Goal: Information Seeking & Learning: Learn about a topic

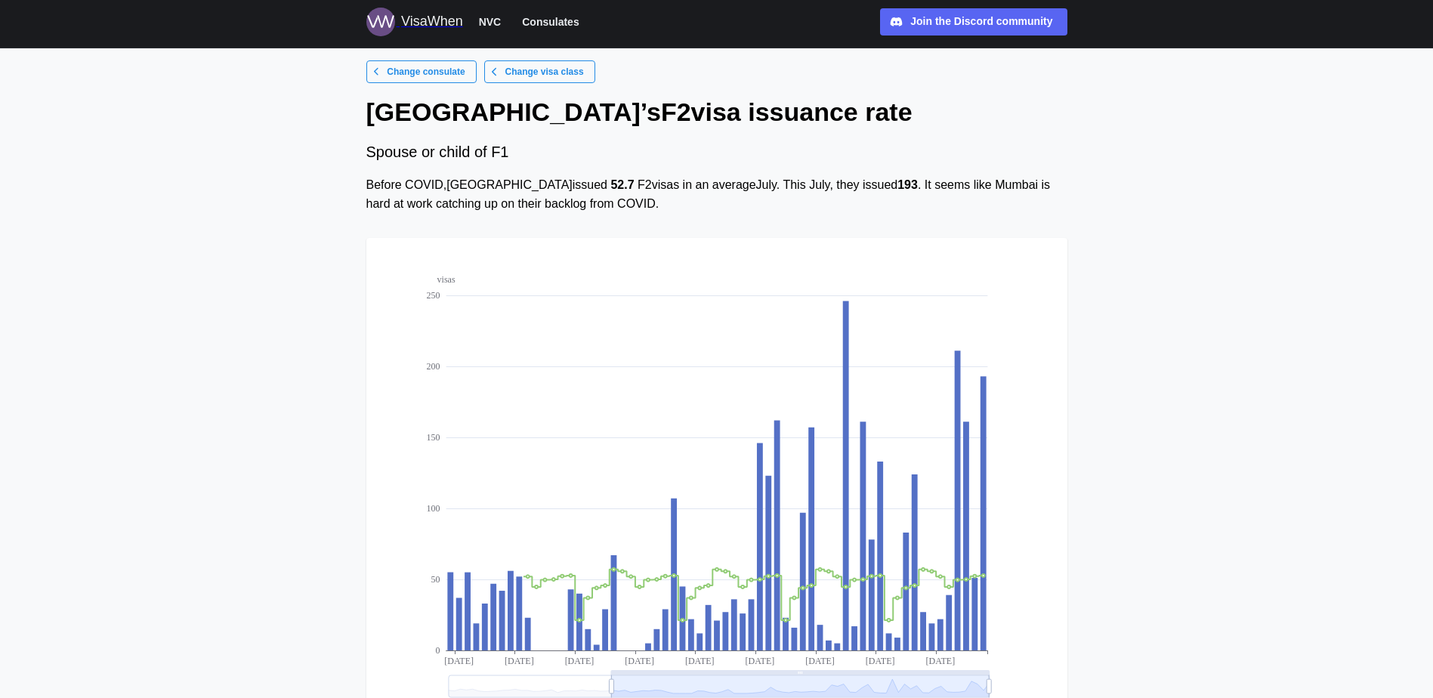
click at [408, 74] on span "Change consulate" at bounding box center [426, 71] width 78 height 21
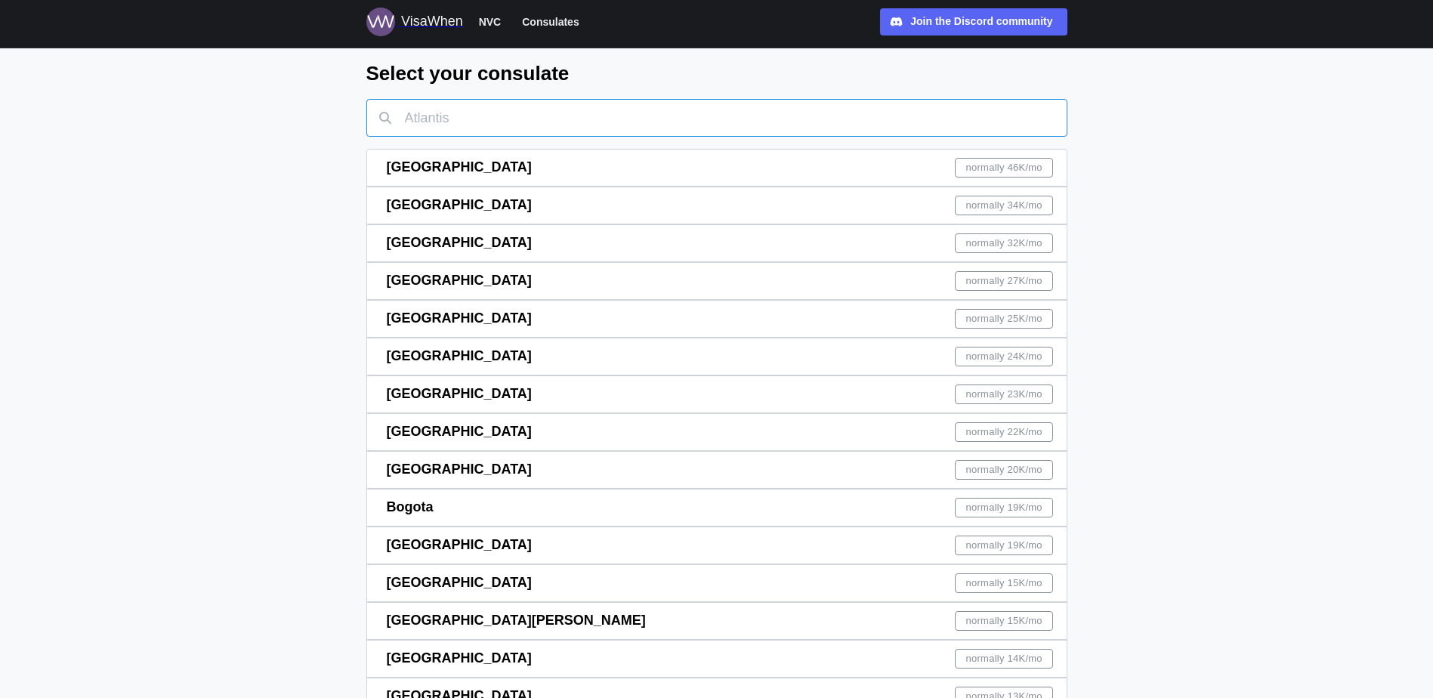
click at [530, 107] on input "text" at bounding box center [716, 118] width 701 height 38
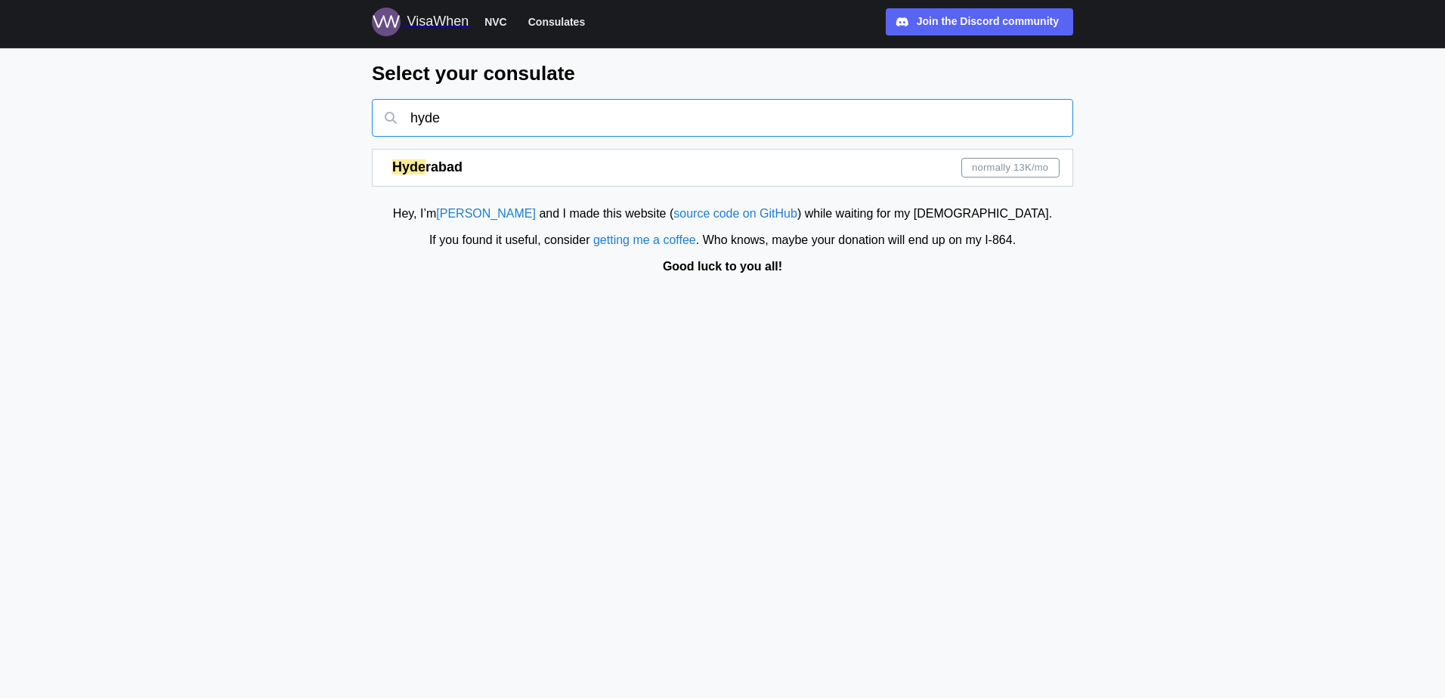
type input "hyde"
click at [918, 155] on div "[PERSON_NAME] normally 13K /mo" at bounding box center [725, 168] width 667 height 36
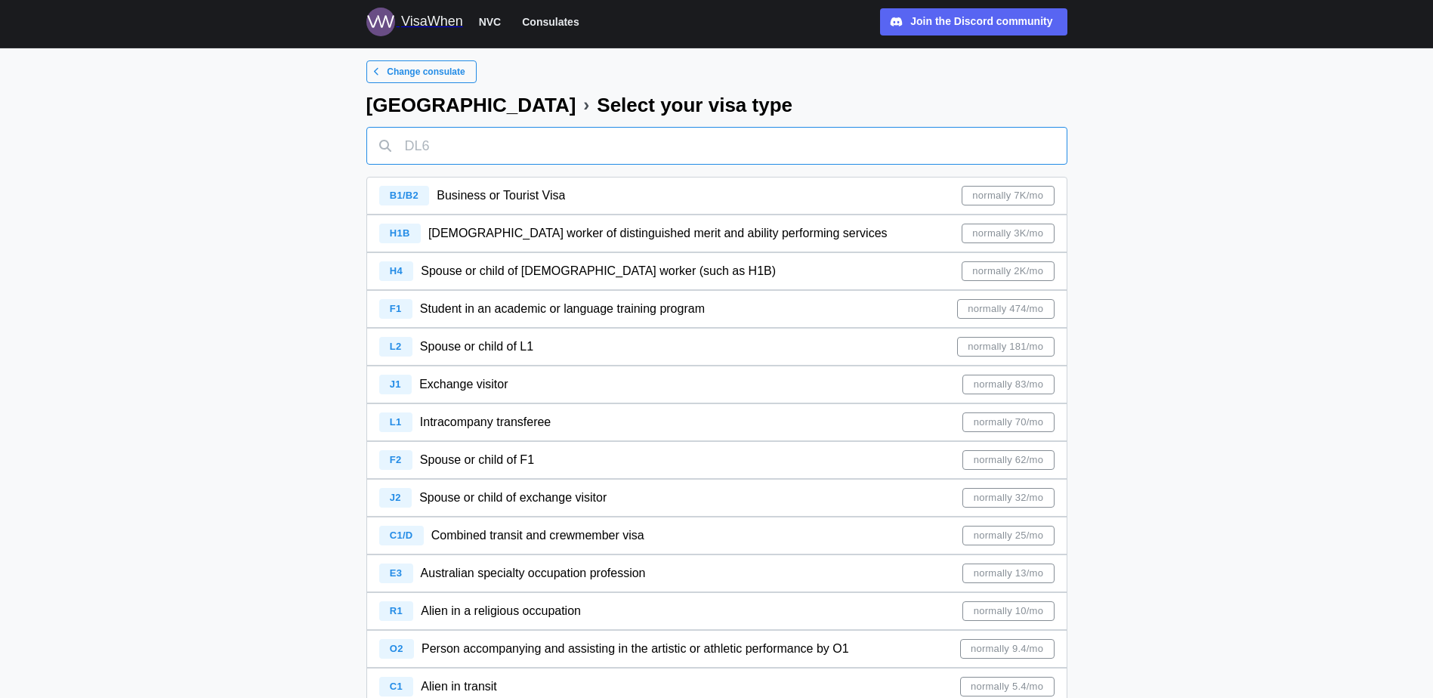
click at [474, 137] on input "text" at bounding box center [716, 146] width 701 height 38
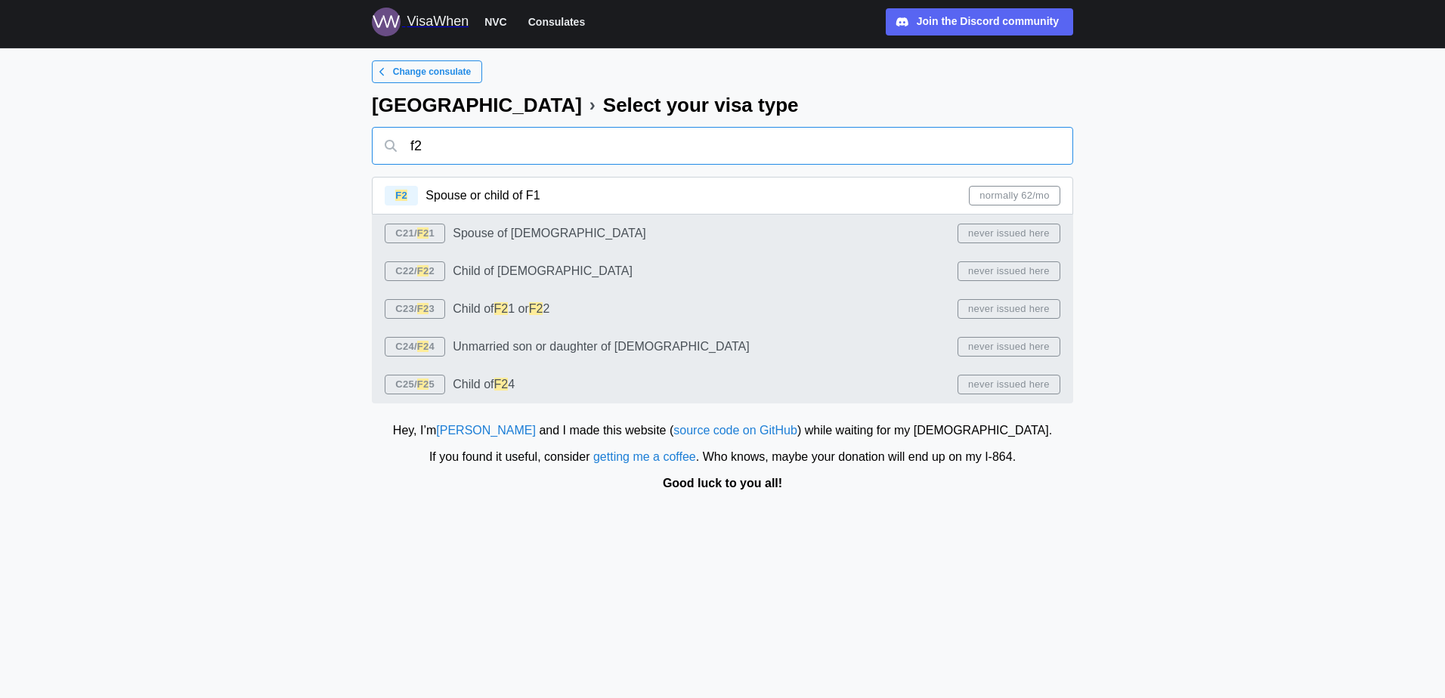
type input "f2"
click at [626, 192] on div "F2 Spouse or child of F1 normally 62/mo" at bounding box center [722, 196] width 675 height 36
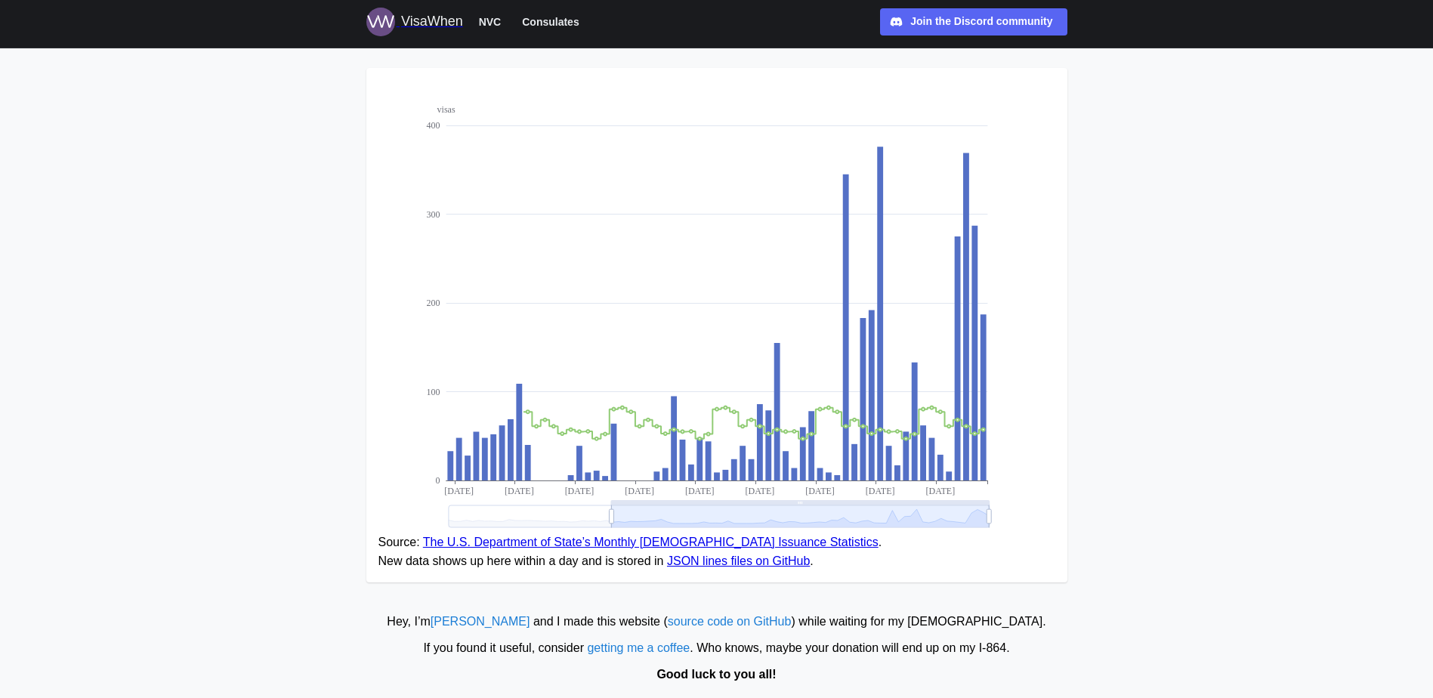
scroll to position [175, 0]
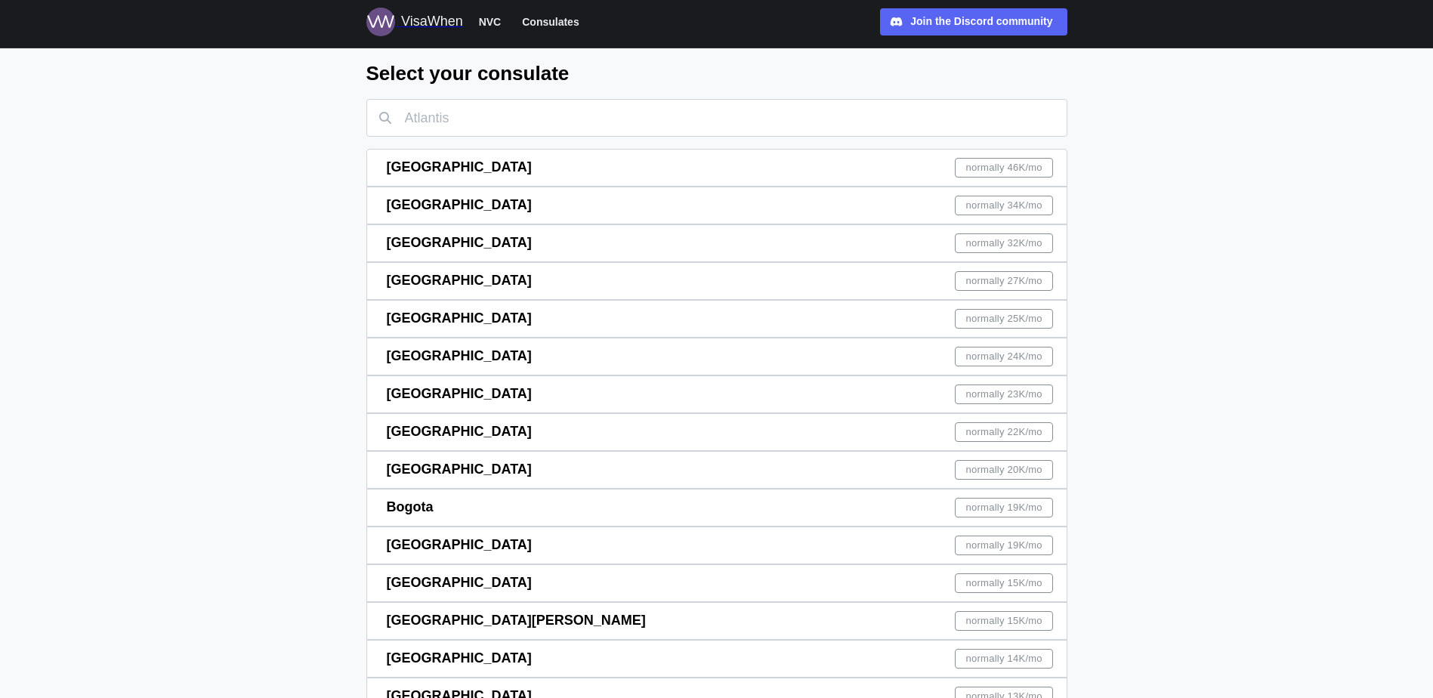
click at [709, 581] on div "[GEOGRAPHIC_DATA] normally 15K /mo" at bounding box center [720, 583] width 667 height 36
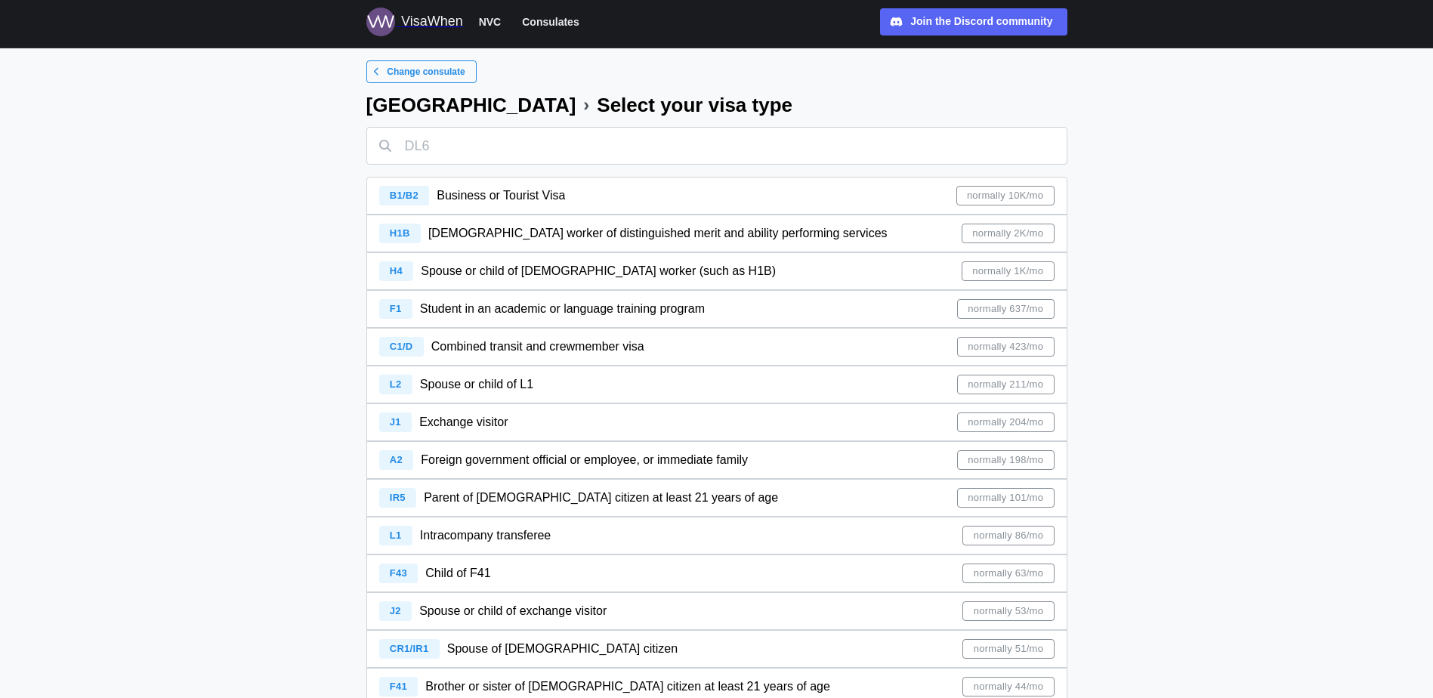
click at [794, 305] on div "F1 Student in an academic or language training program normally 637/mo" at bounding box center [716, 309] width 675 height 36
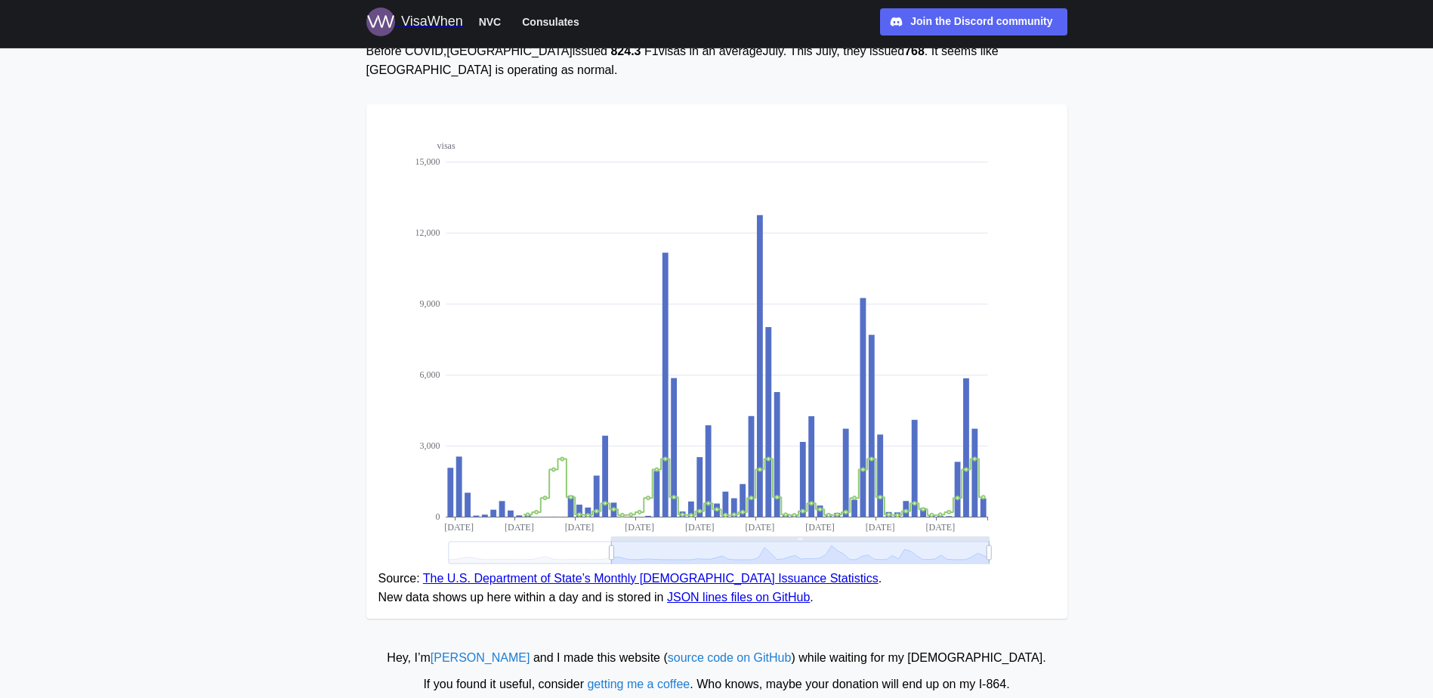
scroll to position [151, 0]
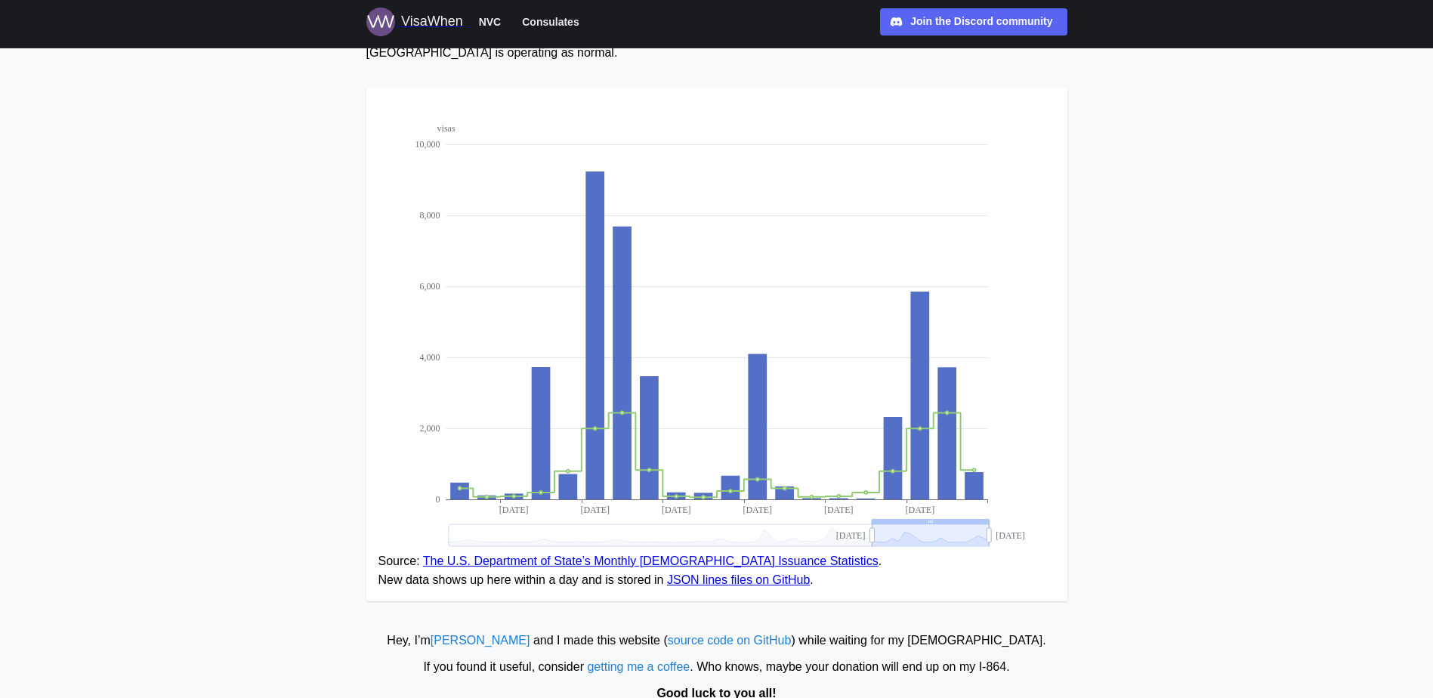
drag, startPoint x: 610, startPoint y: 538, endPoint x: 870, endPoint y: 544, distance: 260.7
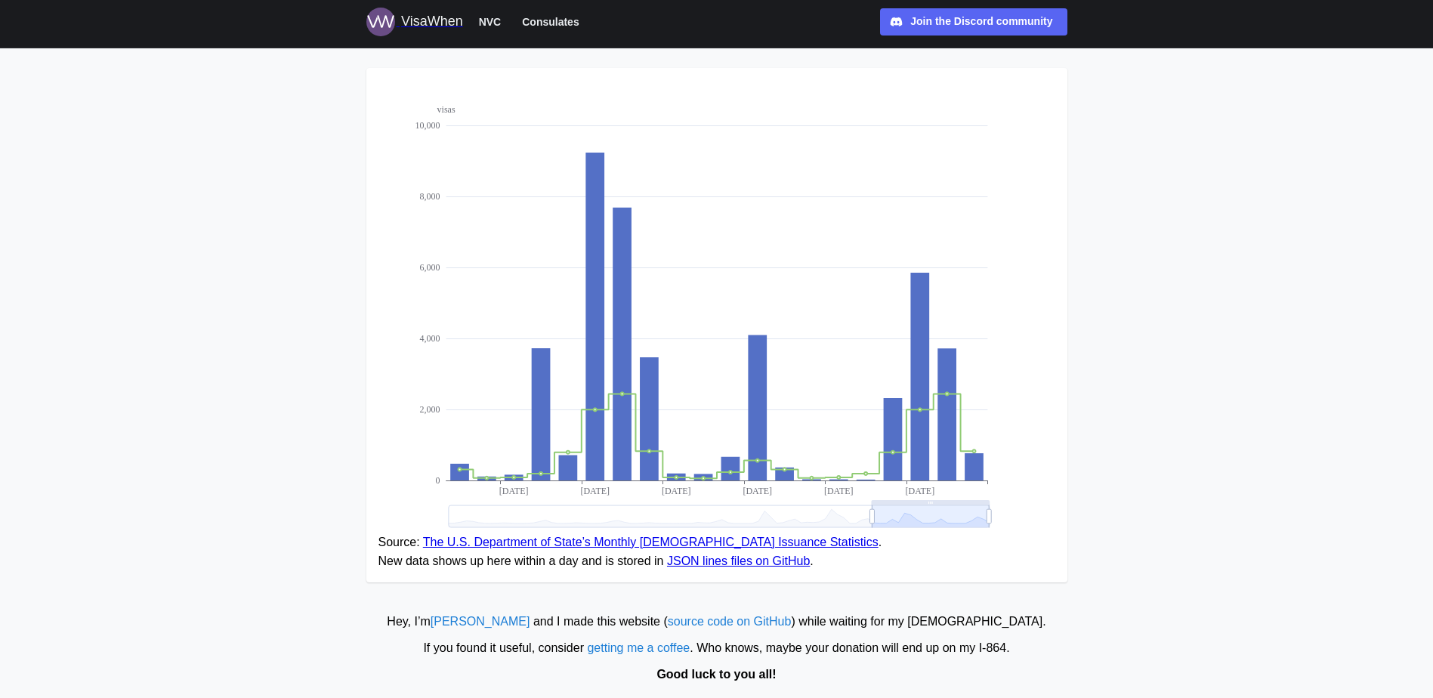
scroll to position [175, 0]
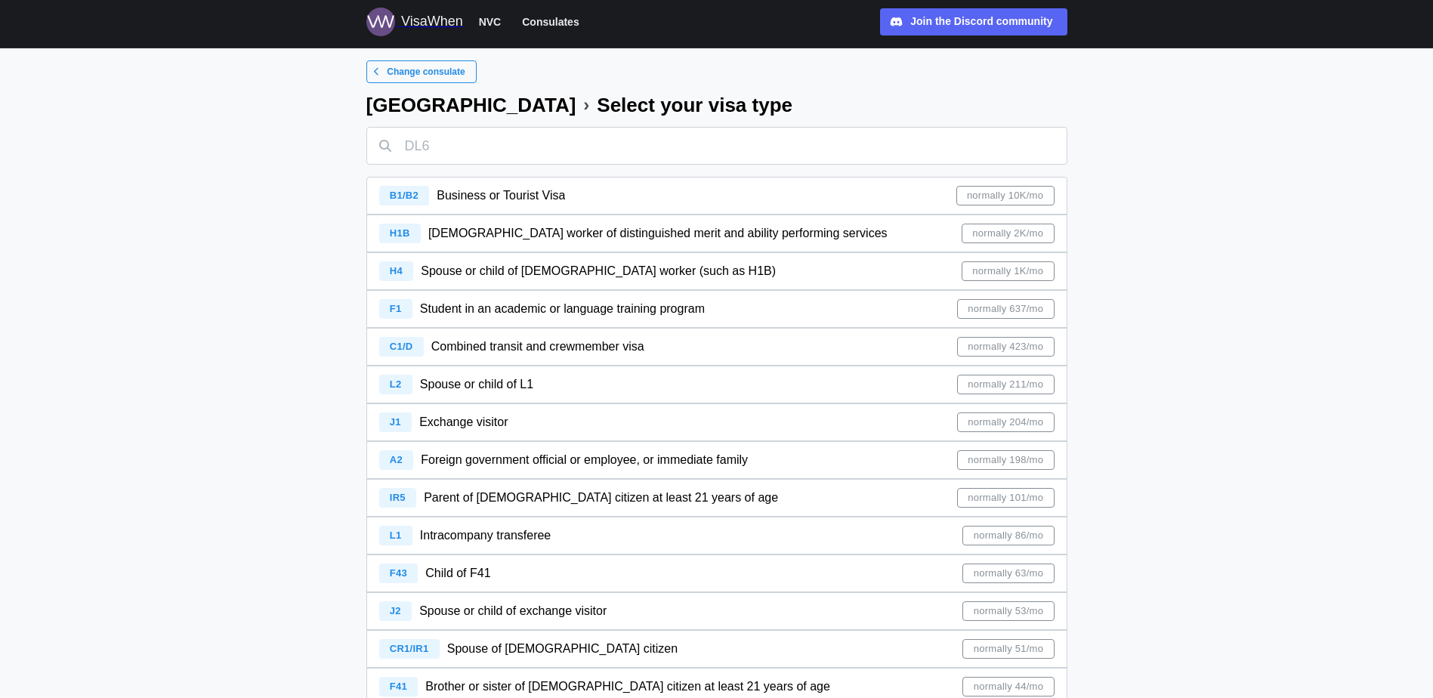
click at [627, 417] on div "J1 Exchange visitor normally 204/mo" at bounding box center [716, 422] width 675 height 36
